Goal: Complete application form: Complete application form

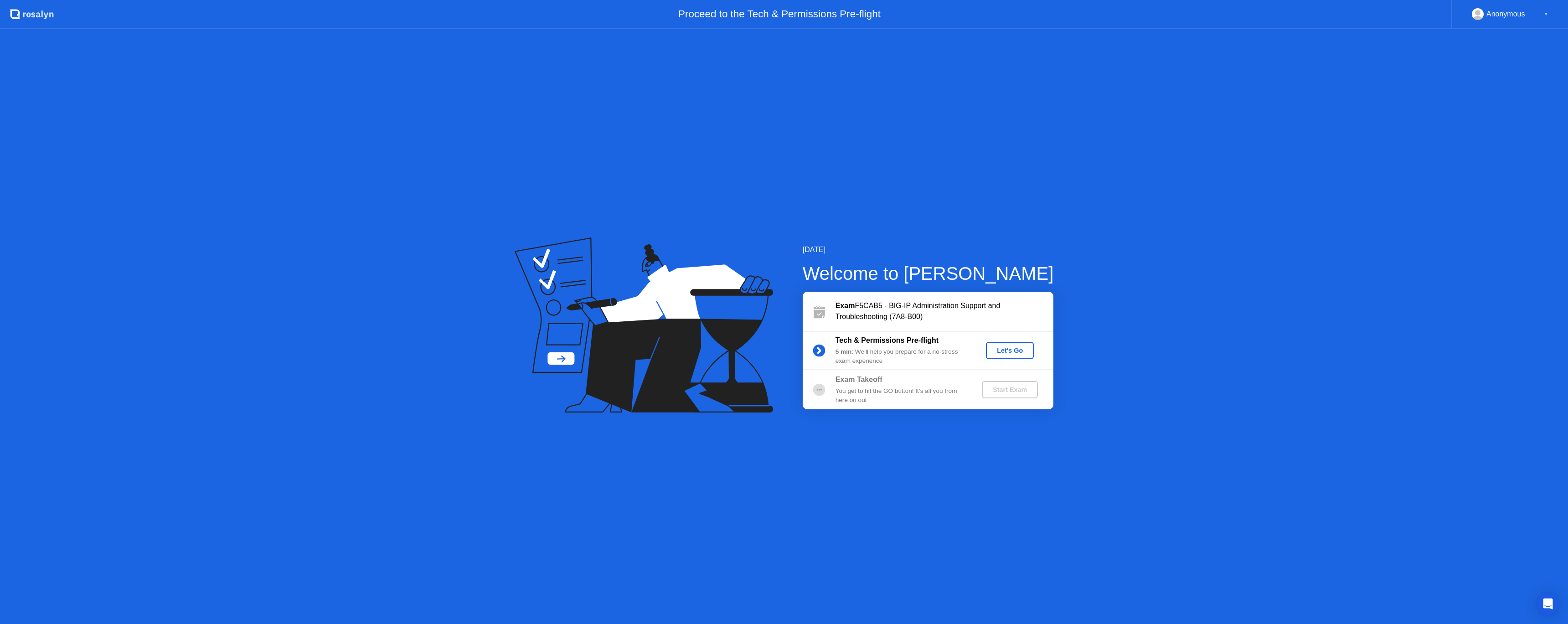
click at [1010, 351] on div "Let's Go" at bounding box center [1010, 351] width 41 height 7
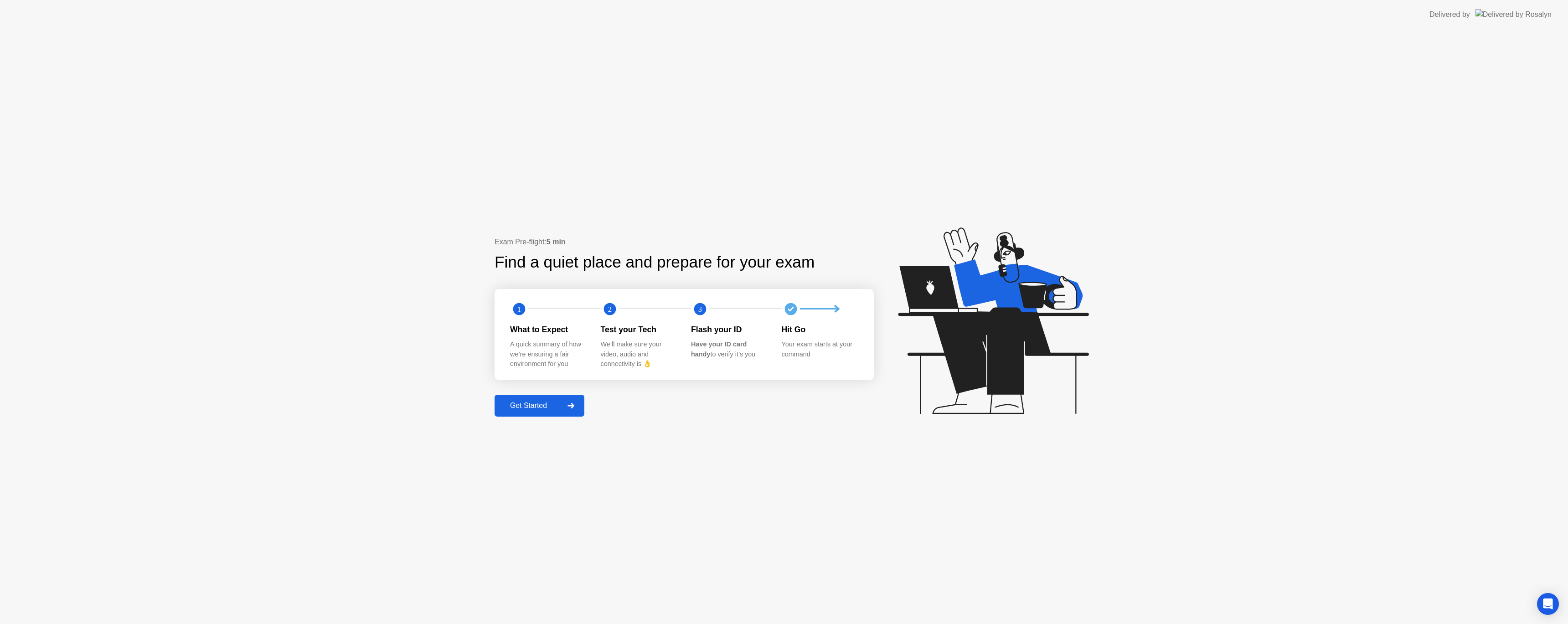
click at [508, 405] on div "Get Started" at bounding box center [528, 405] width 63 height 8
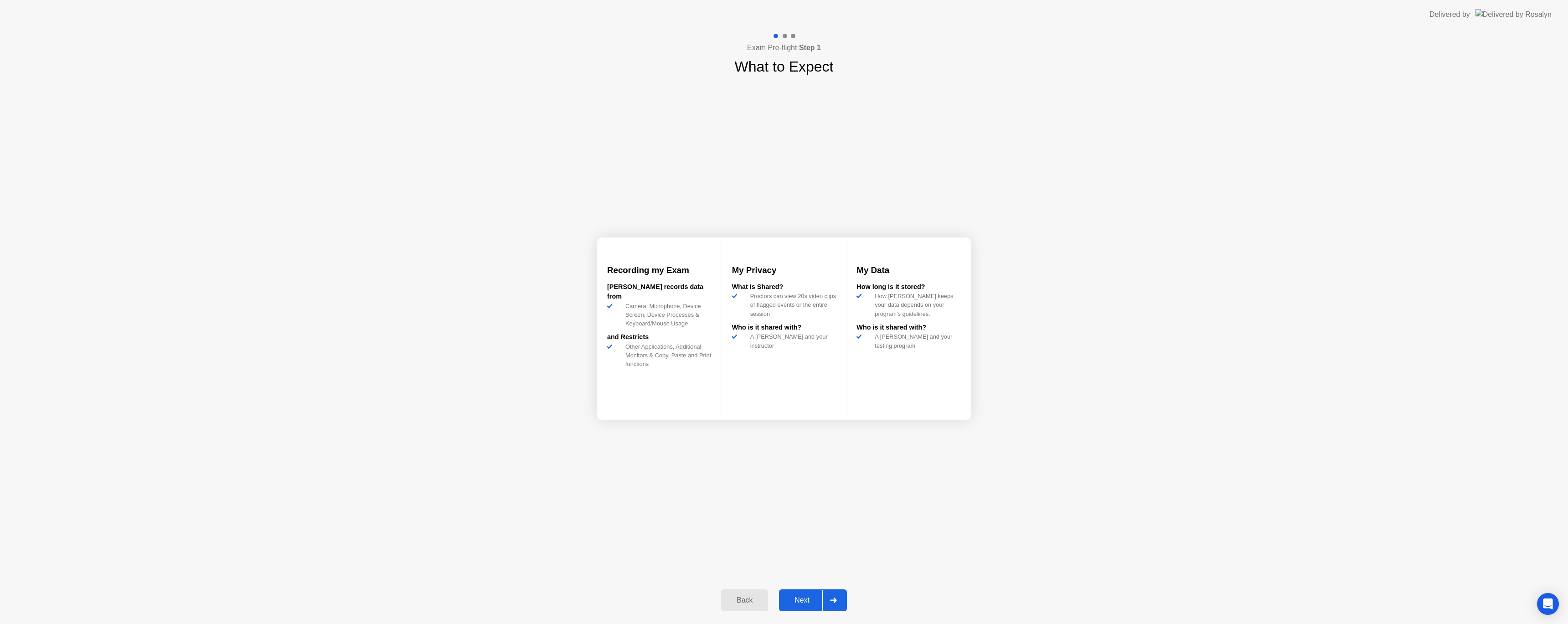
click at [801, 600] on div "Next" at bounding box center [802, 600] width 41 height 8
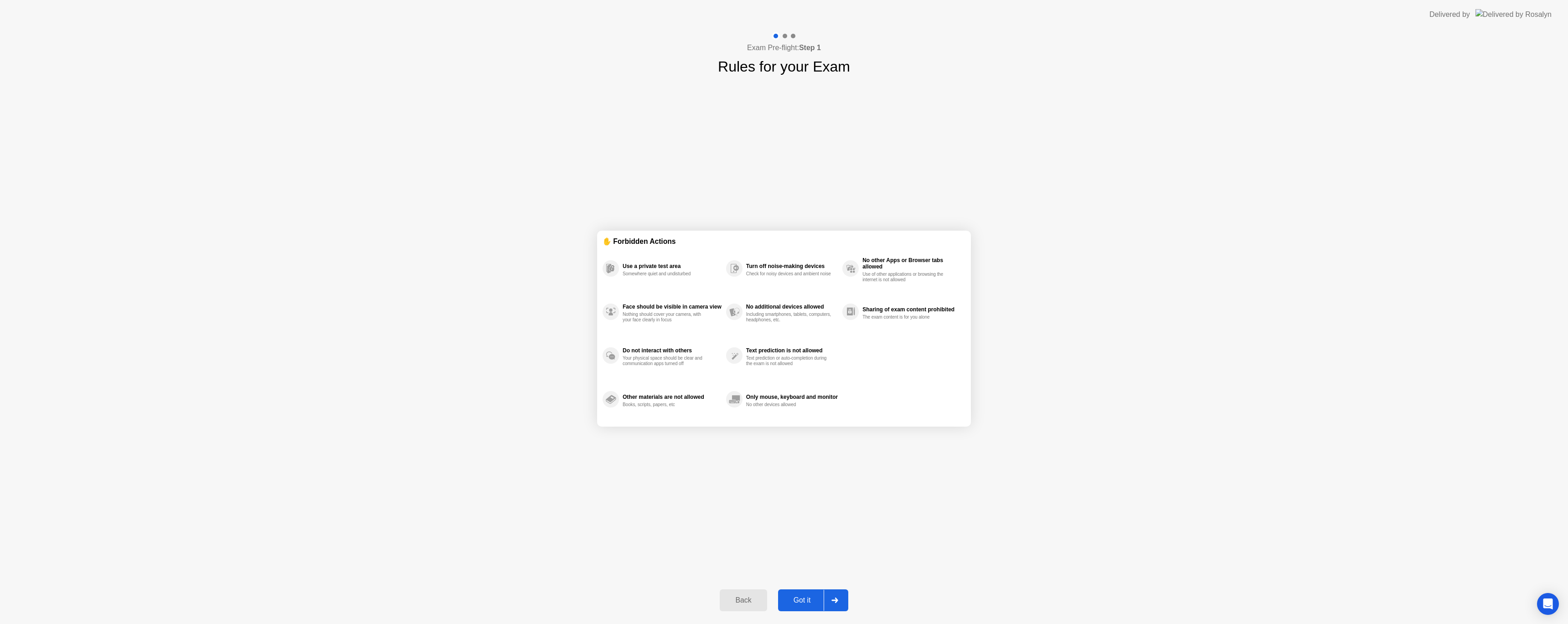
click at [801, 600] on div "Got it" at bounding box center [802, 600] width 43 height 8
select select "**********"
select select "*******"
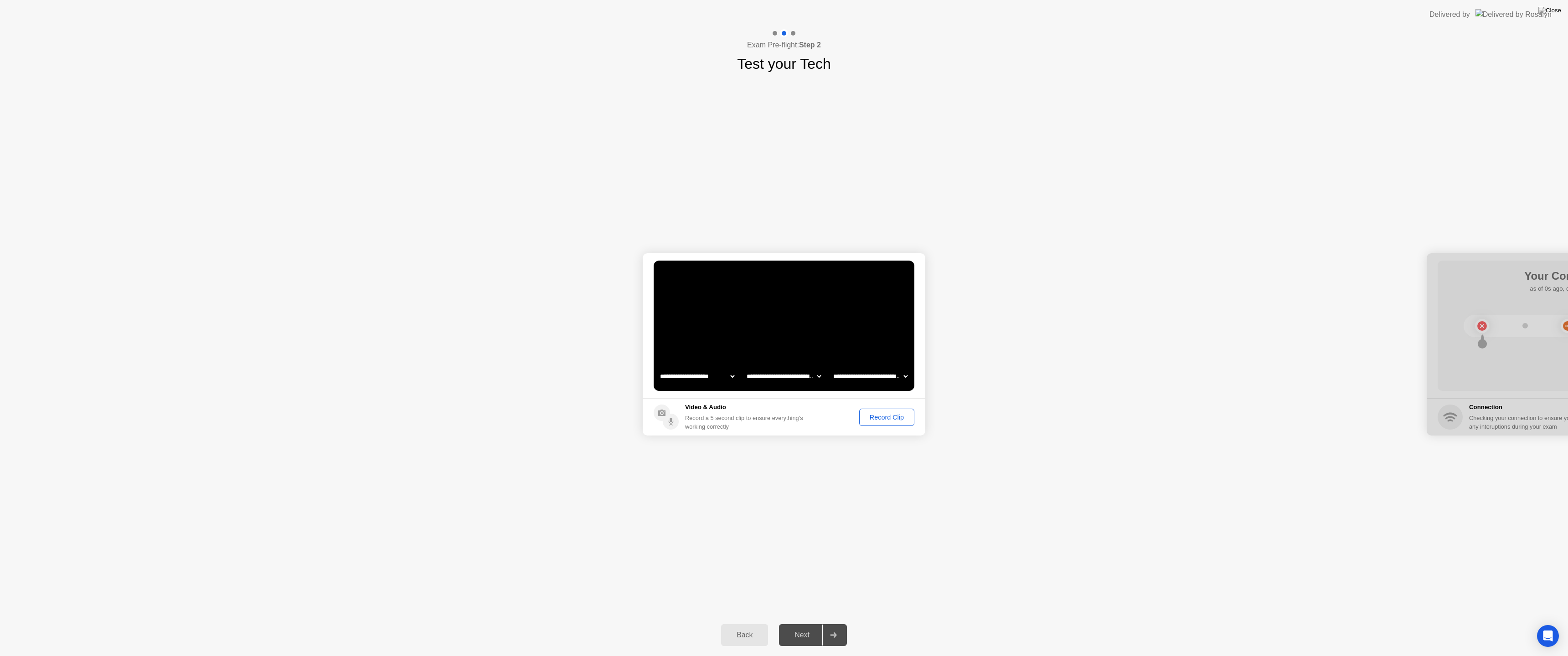
click at [888, 415] on div "Record Clip" at bounding box center [887, 417] width 49 height 7
click at [810, 623] on div "Next" at bounding box center [802, 635] width 41 height 8
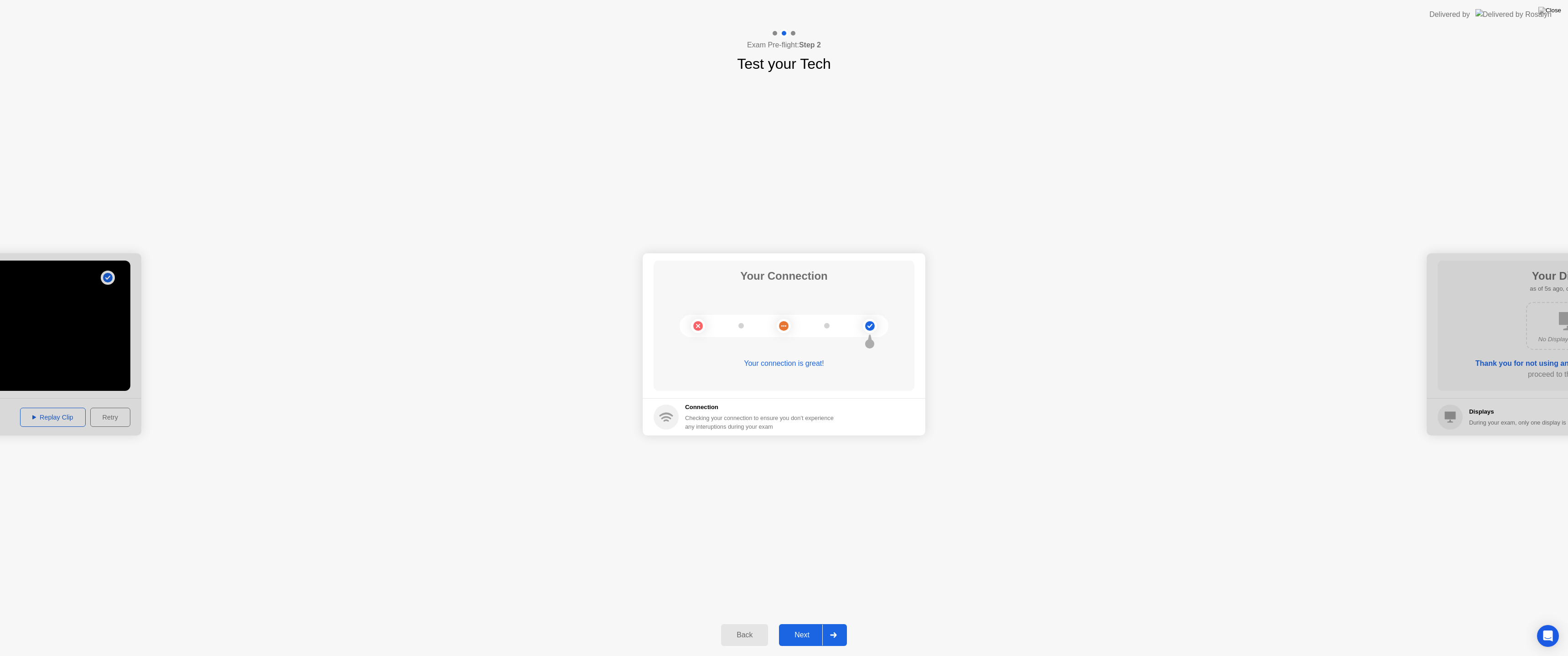
click at [803, 623] on div "Next" at bounding box center [802, 635] width 41 height 8
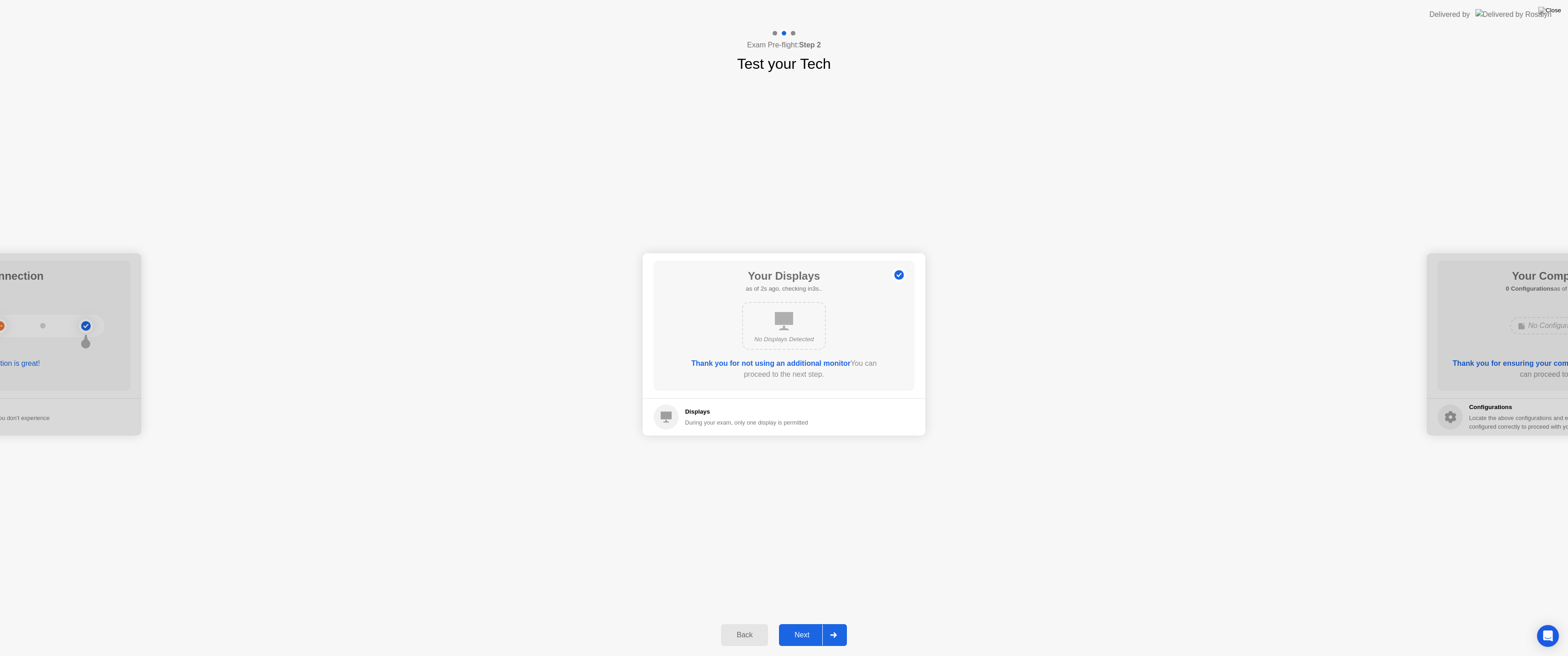
click at [802, 623] on div "Next" at bounding box center [802, 635] width 41 height 8
click at [803, 623] on div "Next" at bounding box center [802, 635] width 41 height 8
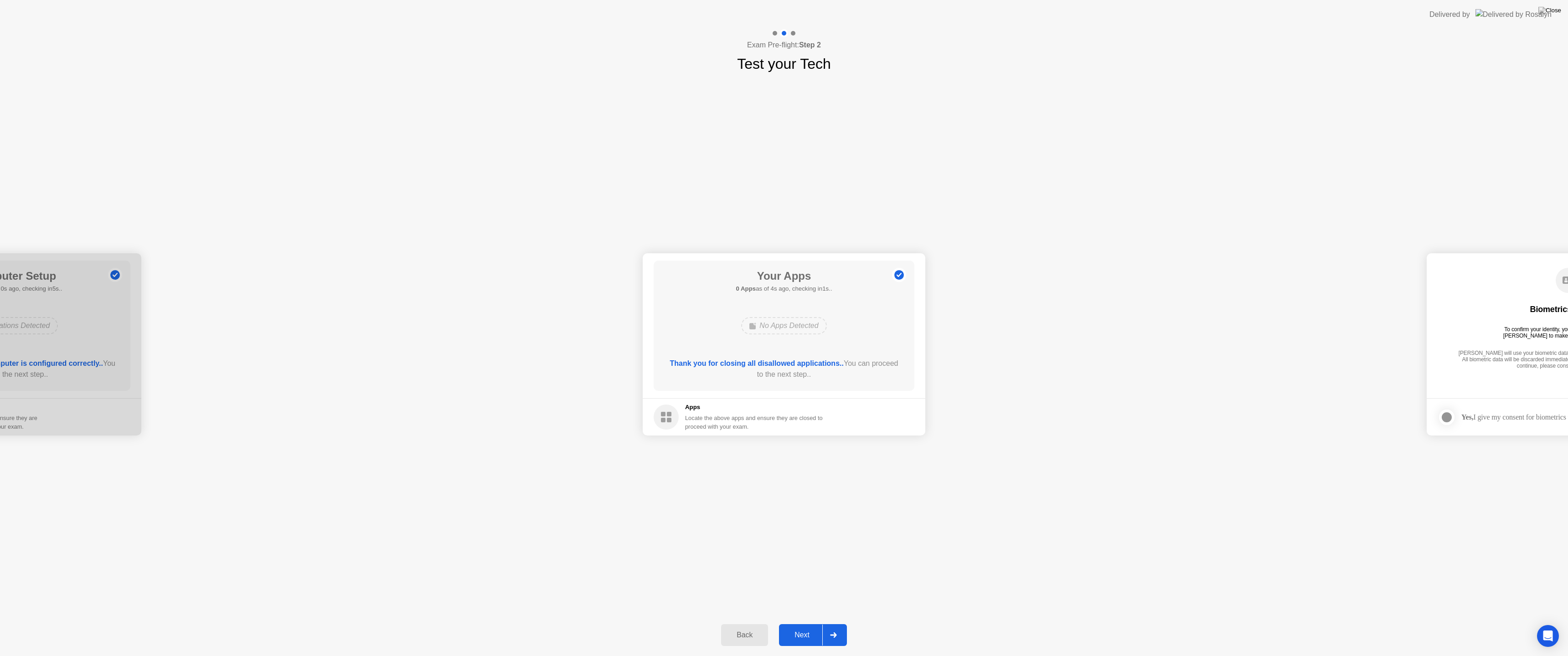
click at [799, 623] on div "Next" at bounding box center [802, 635] width 41 height 8
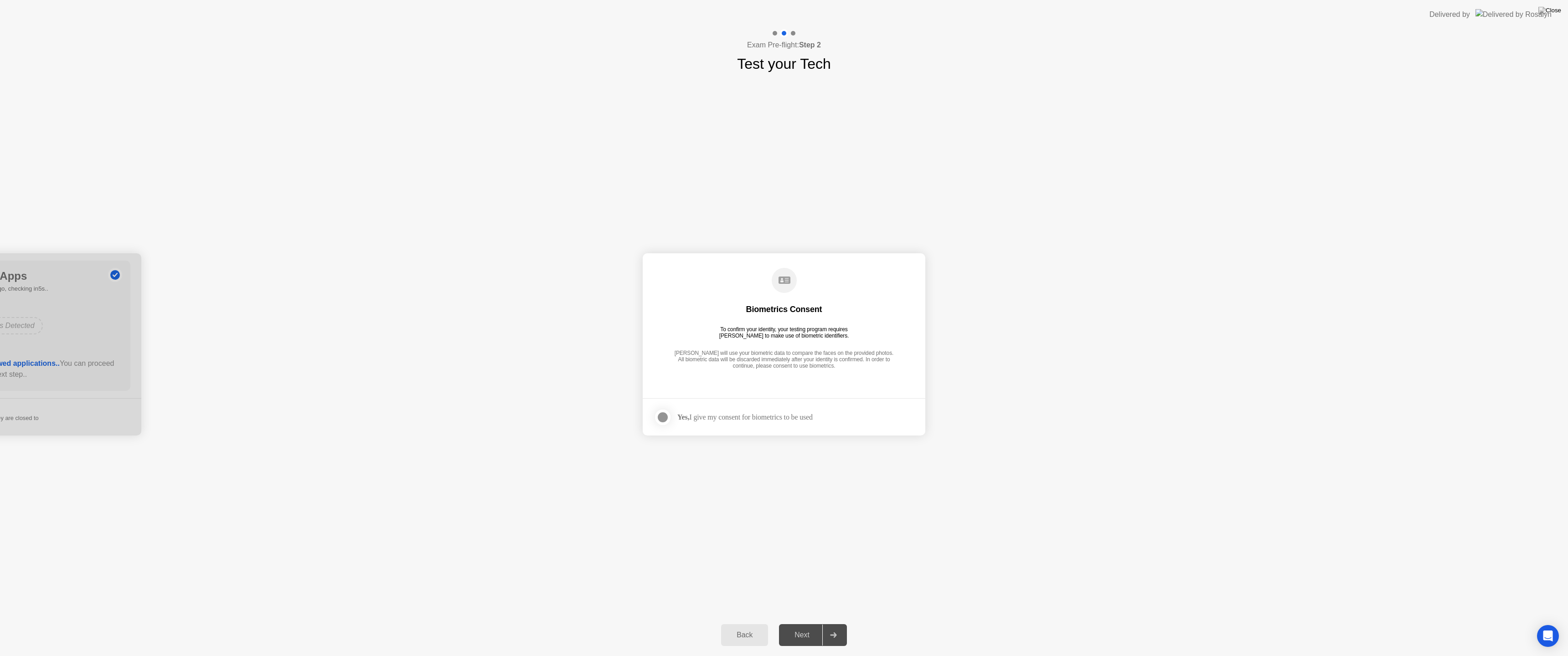
click at [663, 422] on div at bounding box center [663, 417] width 11 height 11
click at [793, 623] on button "Next" at bounding box center [813, 635] width 68 height 22
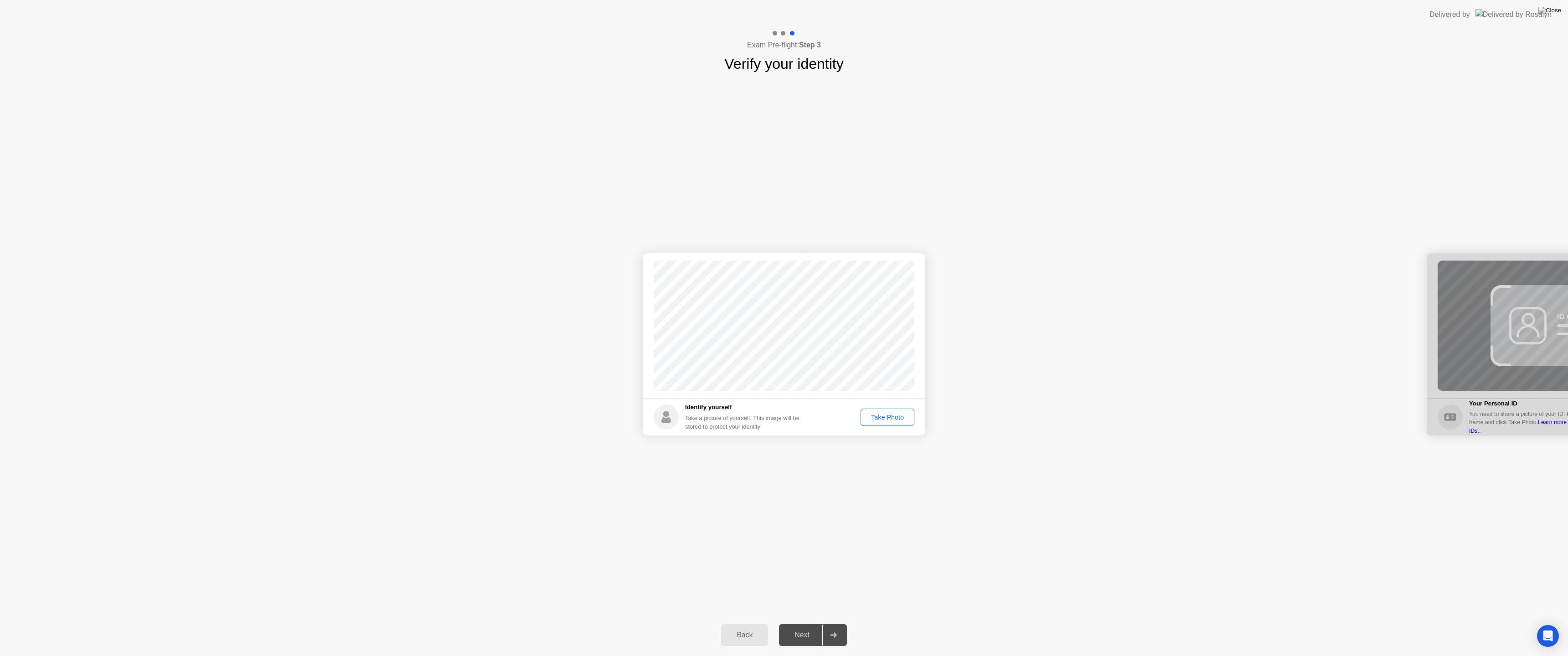
click at [880, 418] on div "Take Photo" at bounding box center [887, 417] width 47 height 7
click at [801, 623] on div "Next" at bounding box center [802, 635] width 41 height 8
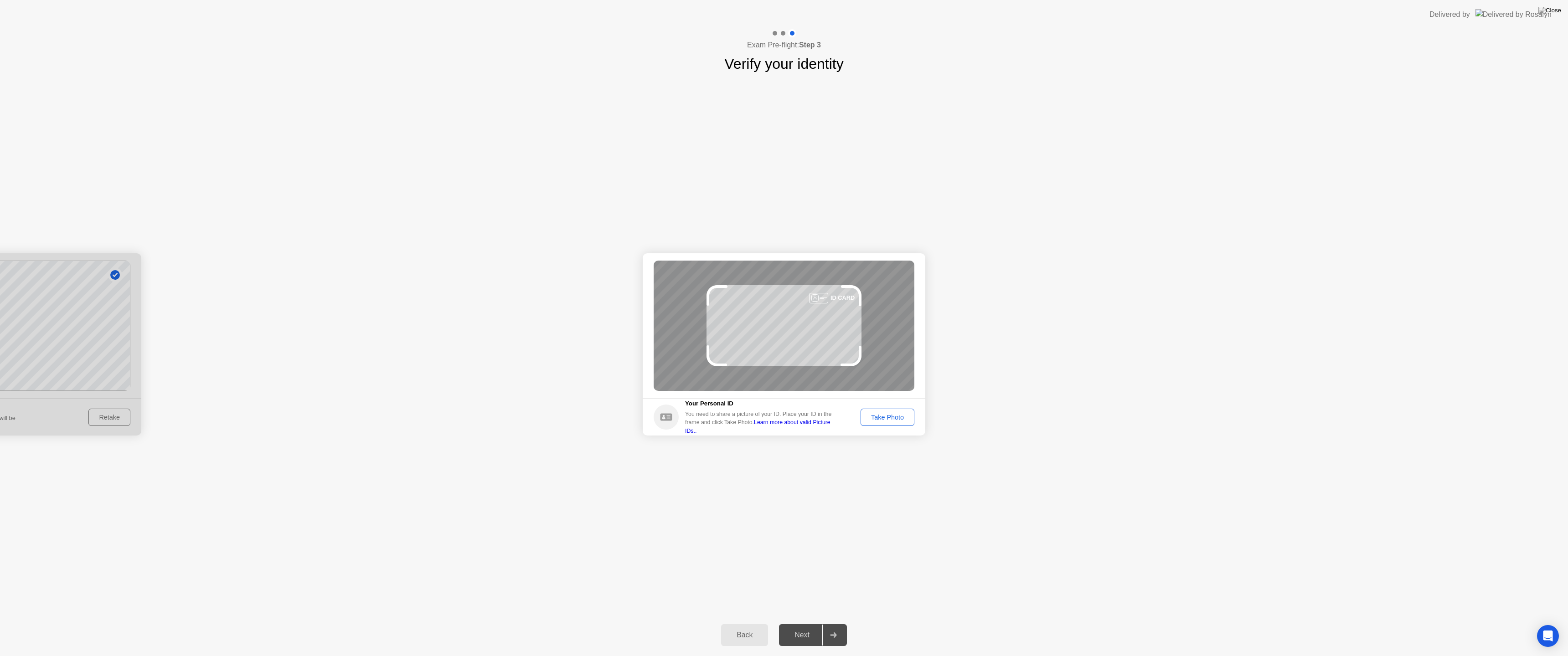
click at [886, 414] on div "Take Photo" at bounding box center [887, 417] width 47 height 7
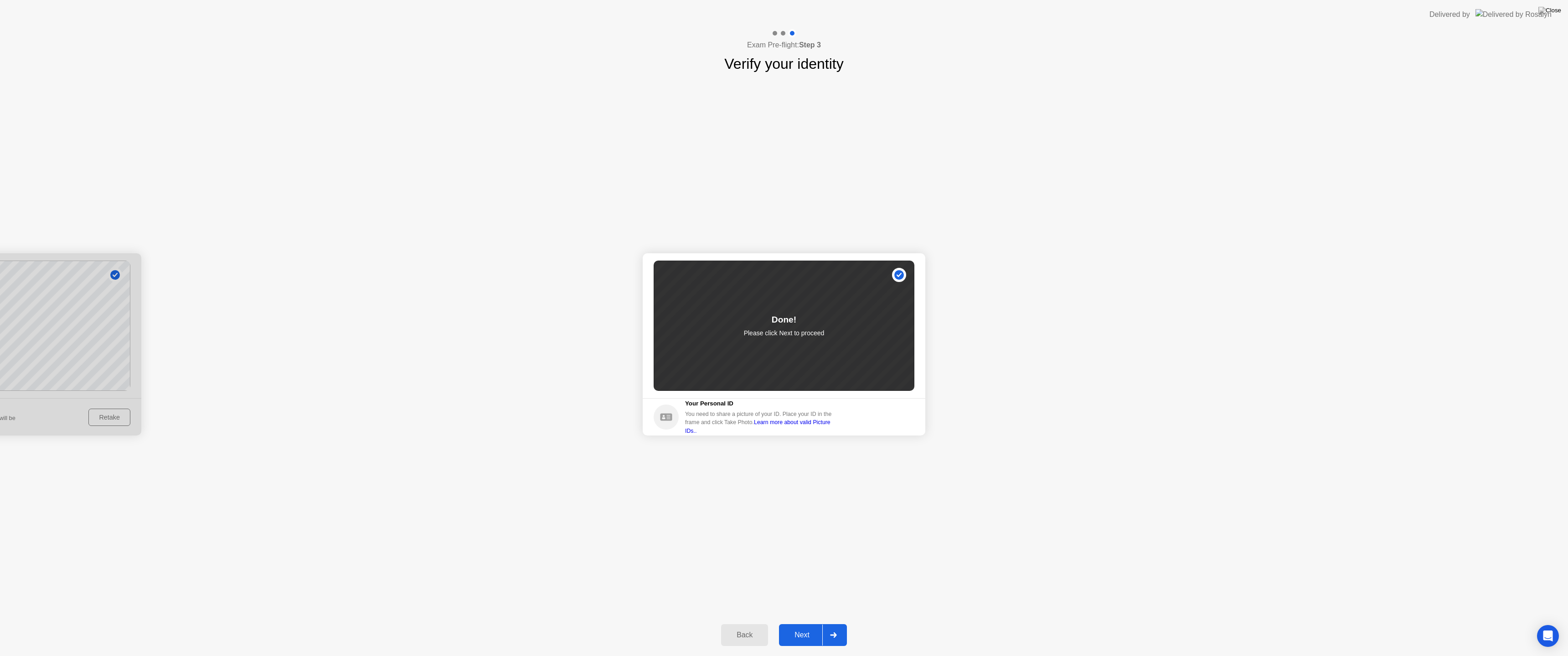
click at [798, 623] on div "Next" at bounding box center [802, 635] width 41 height 8
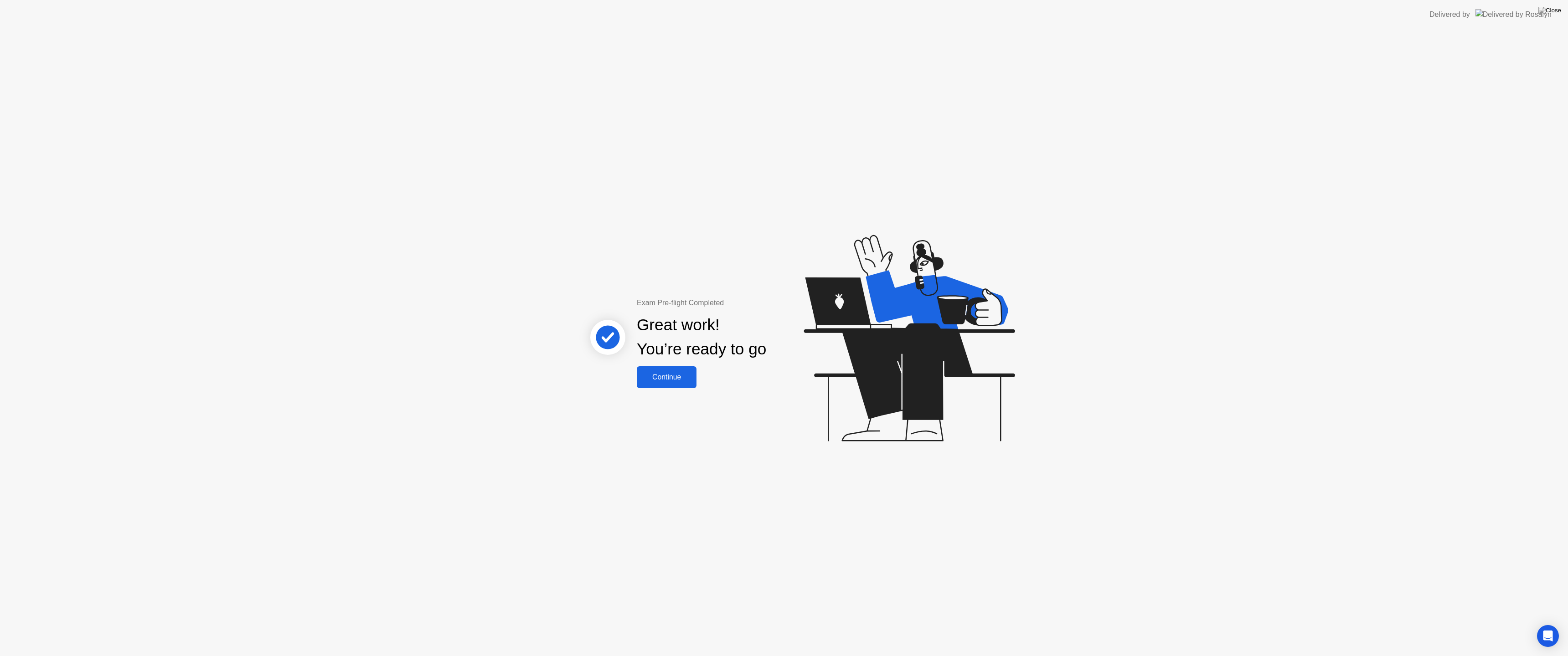
click at [656, 379] on div "Continue" at bounding box center [667, 377] width 54 height 8
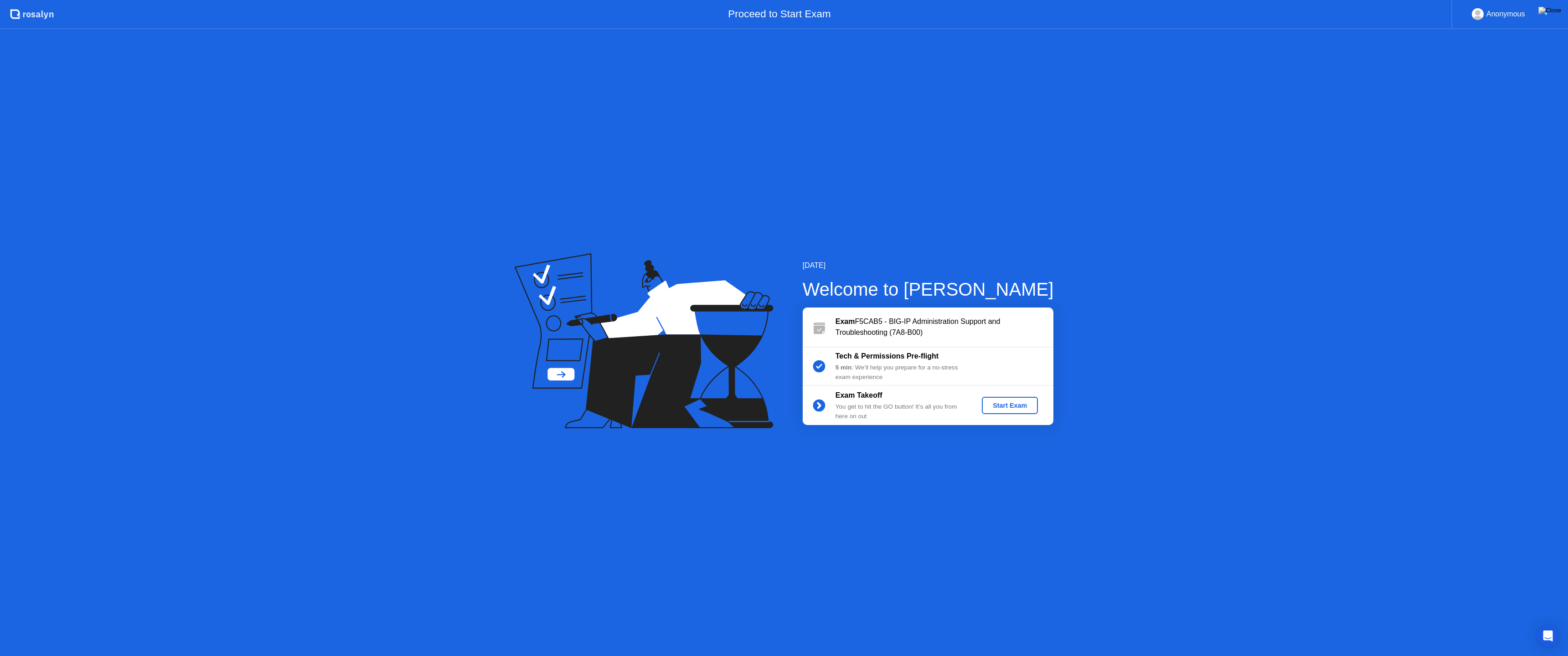
click at [1007, 407] on div "Start Exam" at bounding box center [1010, 405] width 49 height 7
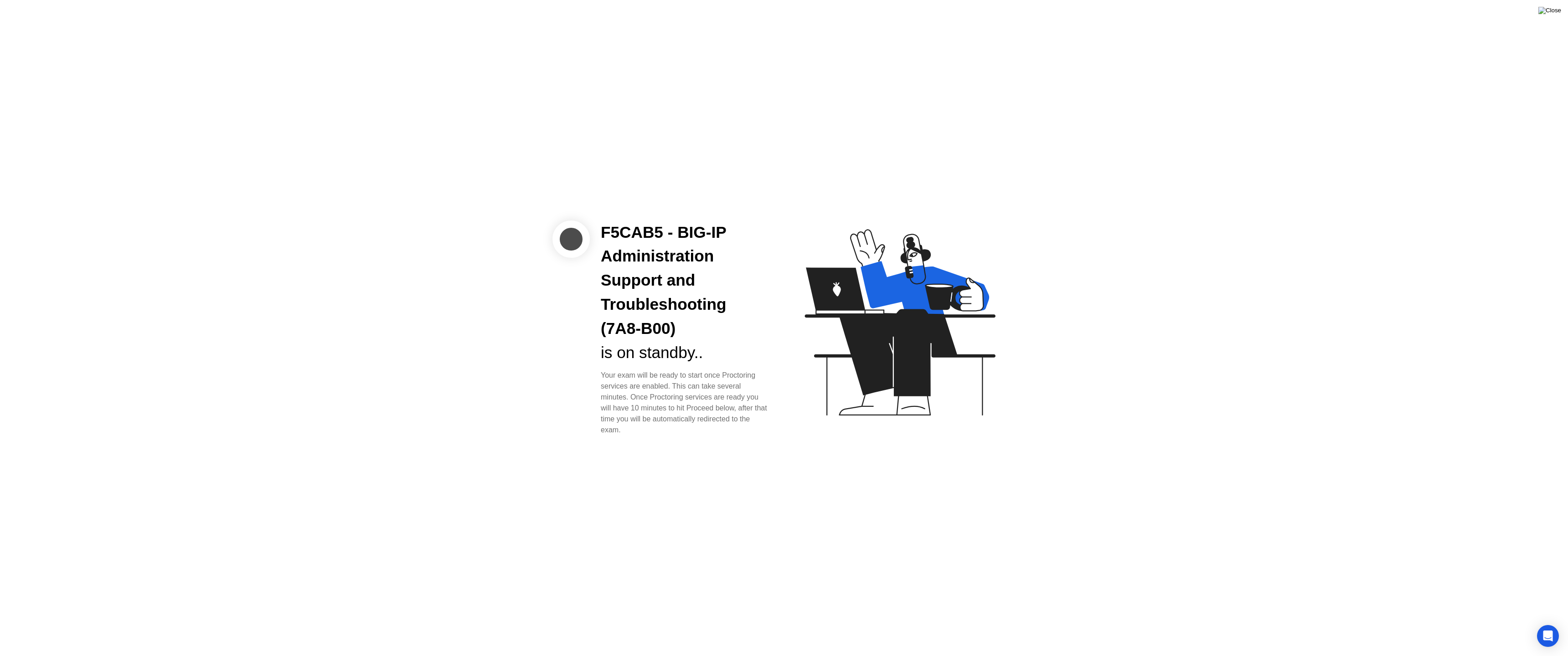
click at [1558, 12] on img at bounding box center [1549, 10] width 23 height 7
